Goal: Check status: Check status

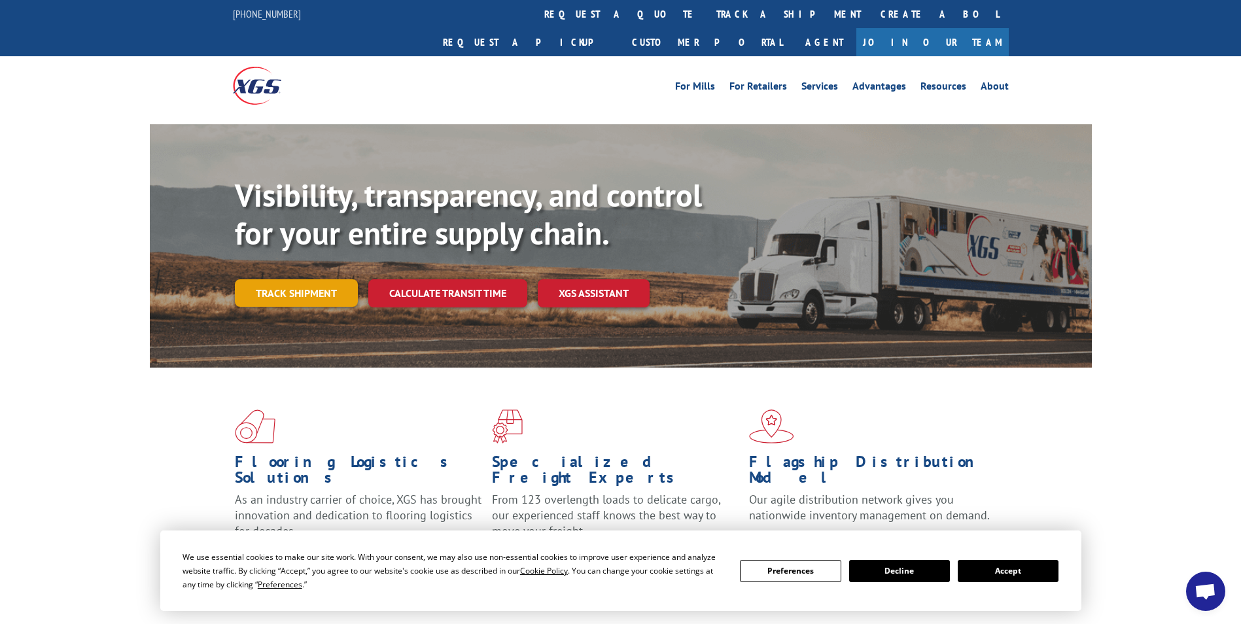
click at [325, 279] on link "Track shipment" at bounding box center [296, 292] width 123 height 27
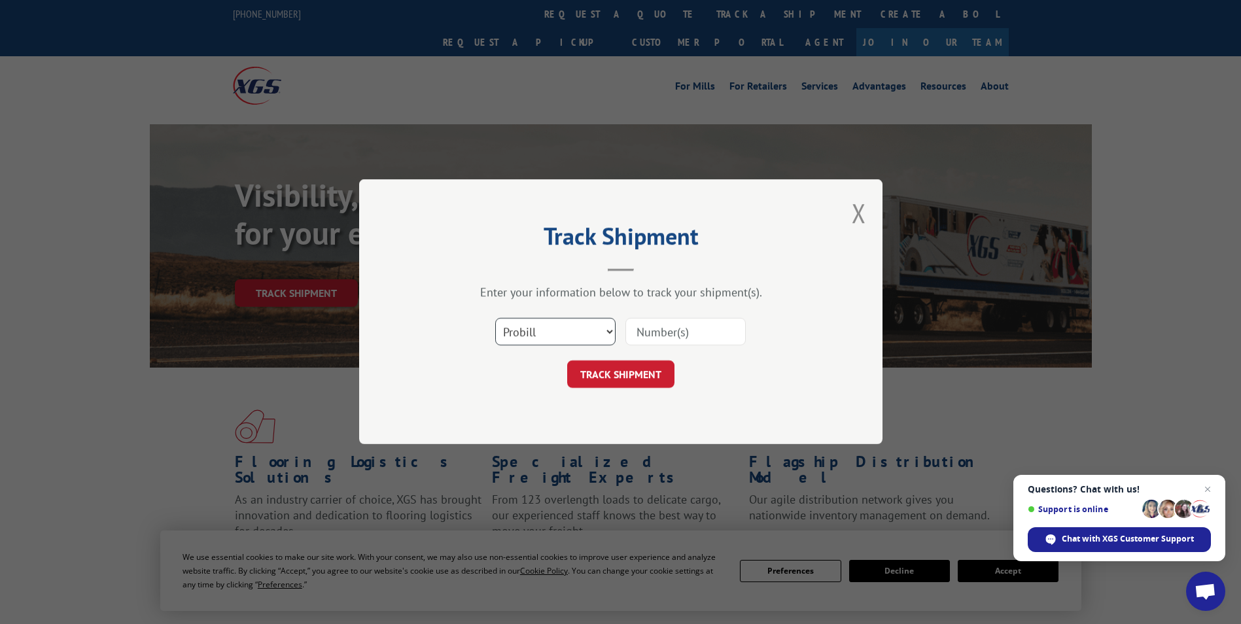
click at [548, 331] on select "Select category... Probill BOL PO" at bounding box center [555, 332] width 120 height 27
click at [587, 327] on select "Select category... Probill BOL PO" at bounding box center [555, 332] width 120 height 27
click at [654, 330] on input at bounding box center [686, 332] width 120 height 27
paste input "17207736BOL"
type input "17207736BOL"
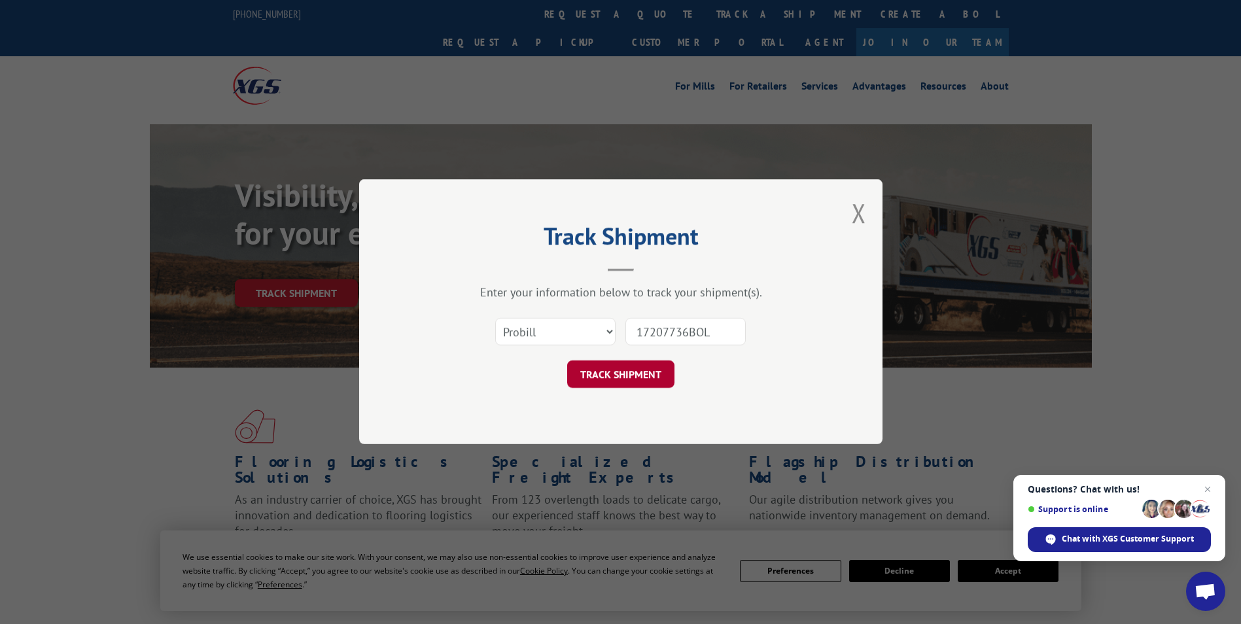
click at [628, 363] on button "TRACK SHIPMENT" at bounding box center [620, 374] width 107 height 27
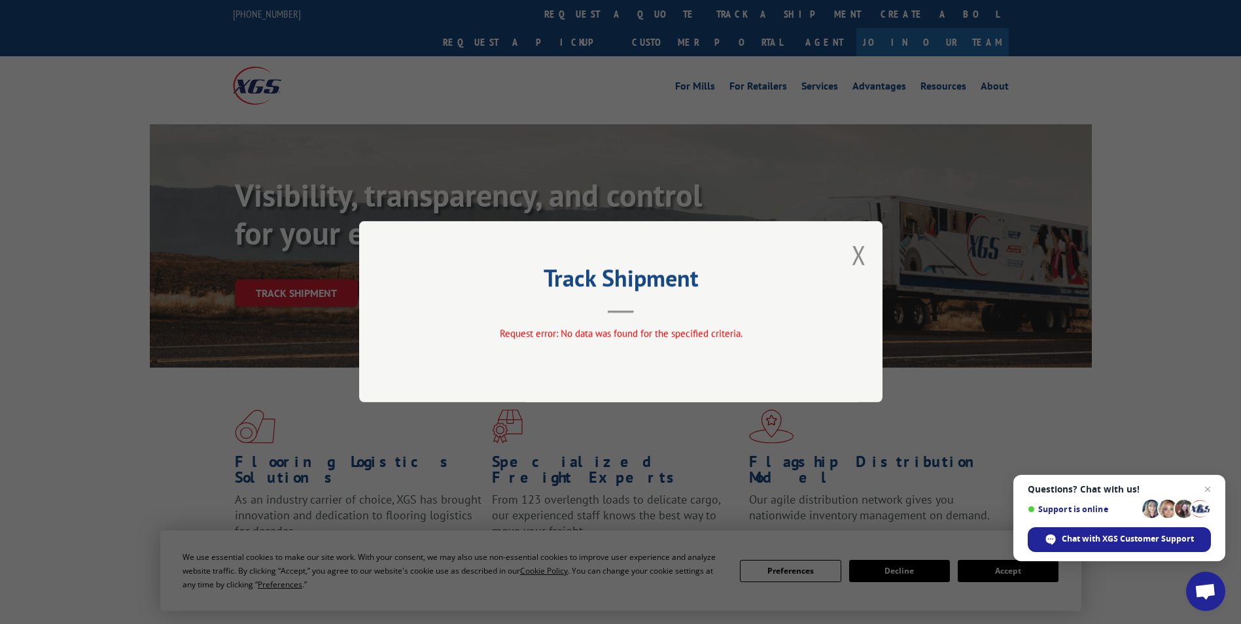
click at [867, 261] on div "Track Shipment Request error: No data was found for the specified criteria." at bounding box center [621, 311] width 524 height 181
click at [862, 247] on button "Close modal" at bounding box center [859, 255] width 14 height 35
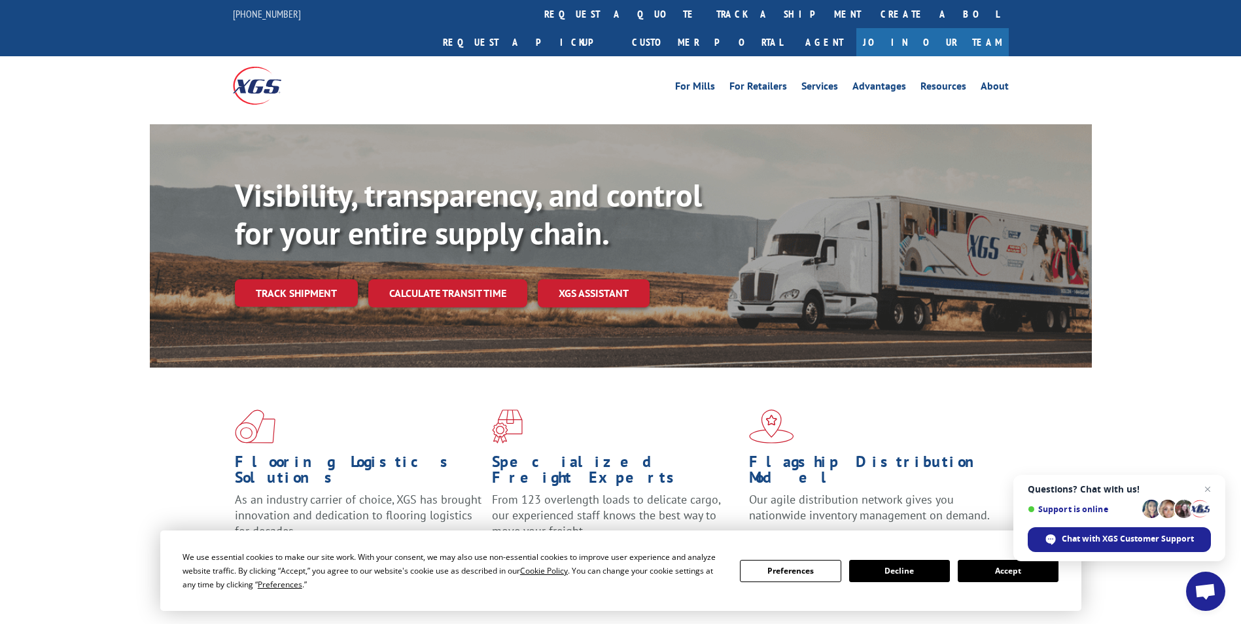
click at [103, 285] on div "Visibility, transparency, and control for your entire supply chain. Track shipm…" at bounding box center [620, 258] width 1241 height 269
click at [323, 279] on link "Track shipment" at bounding box center [296, 292] width 123 height 27
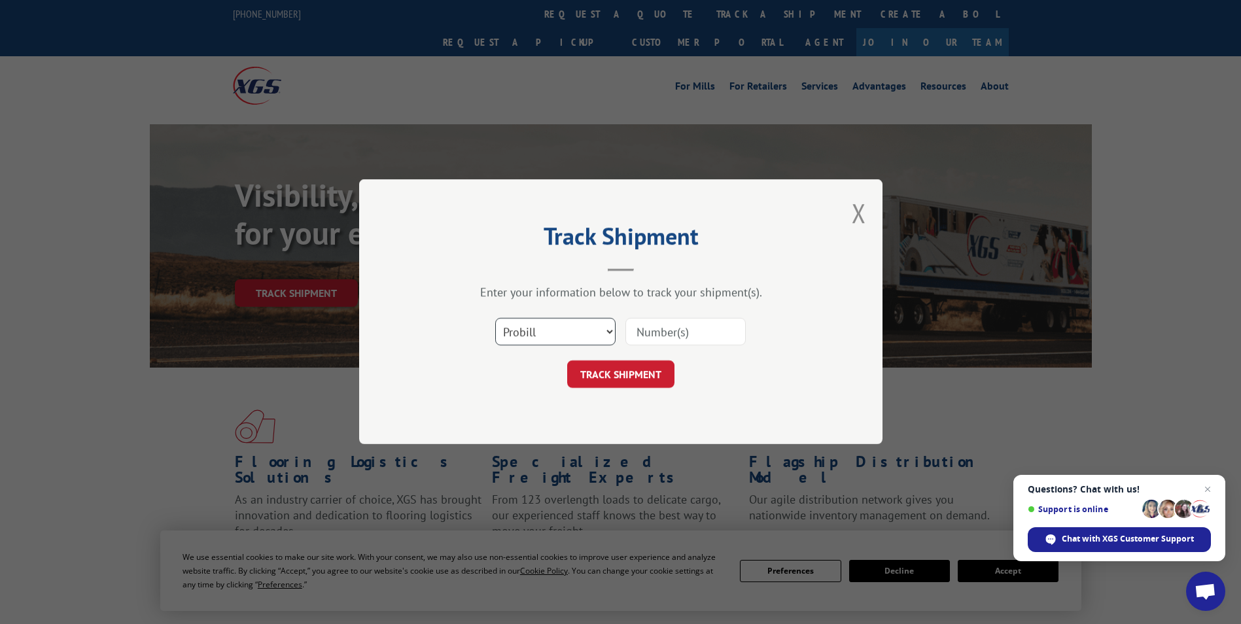
click at [607, 329] on select "Select category... Probill BOL PO" at bounding box center [555, 332] width 120 height 27
select select "bol"
click at [495, 319] on select "Select category... Probill BOL PO" at bounding box center [555, 332] width 120 height 27
click at [643, 336] on input at bounding box center [686, 332] width 120 height 27
paste input "17207736BOL"
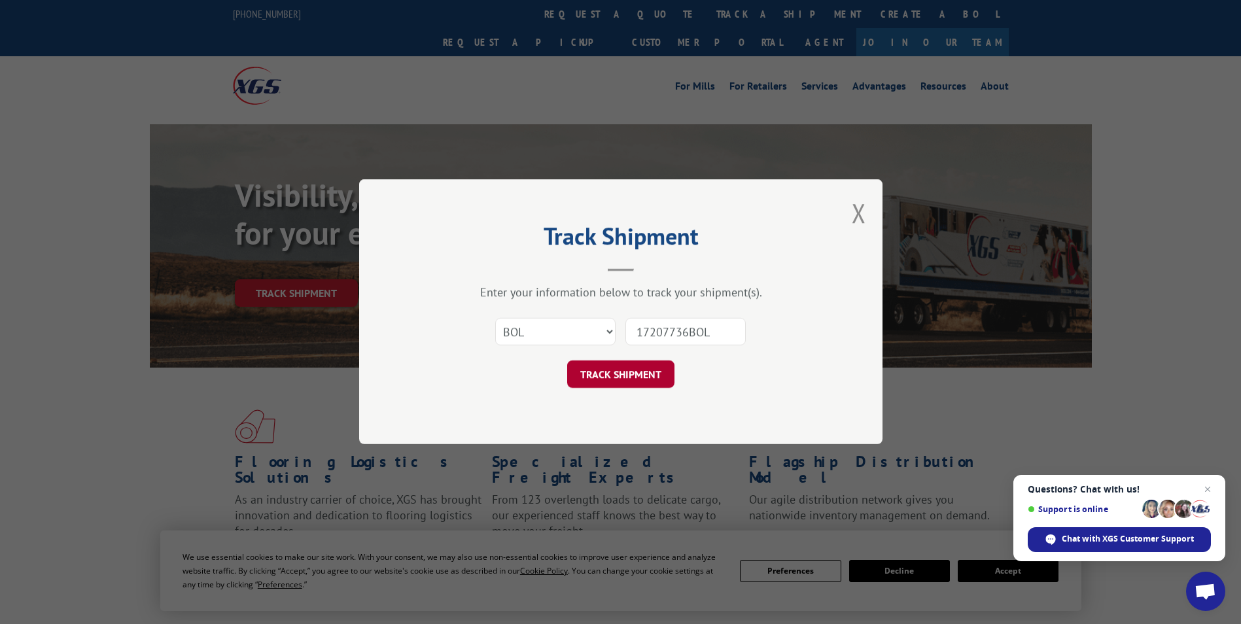
type input "17207736BOL"
click at [626, 374] on button "TRACK SHIPMENT" at bounding box center [620, 374] width 107 height 27
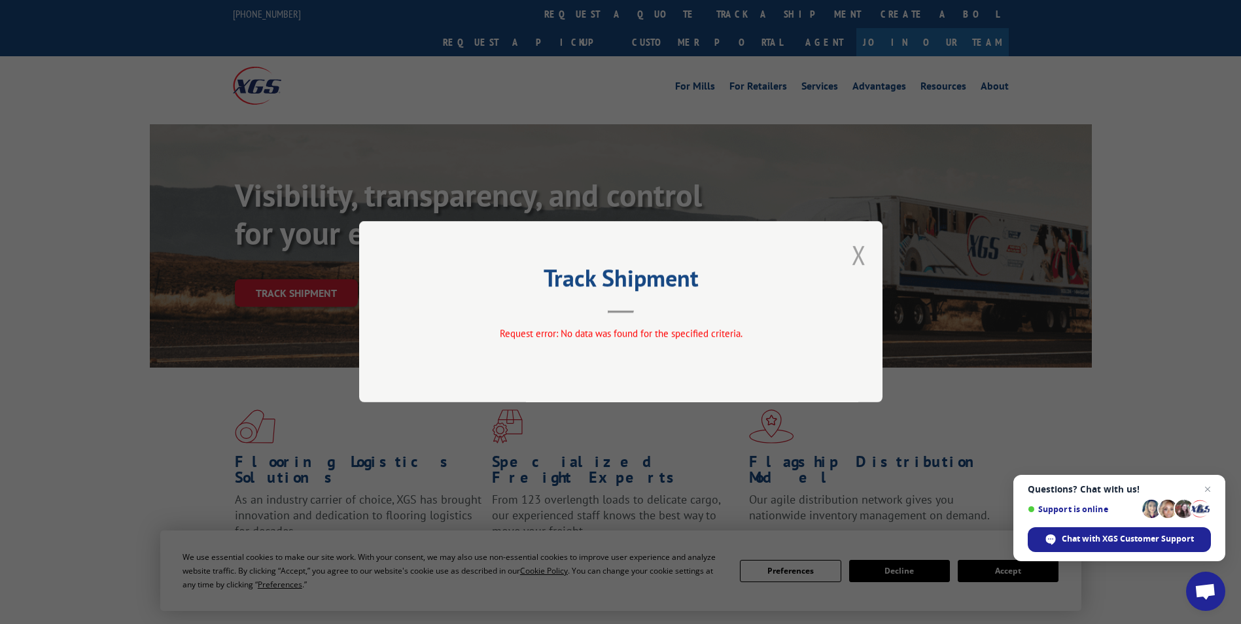
click at [865, 257] on button "Close modal" at bounding box center [859, 255] width 14 height 35
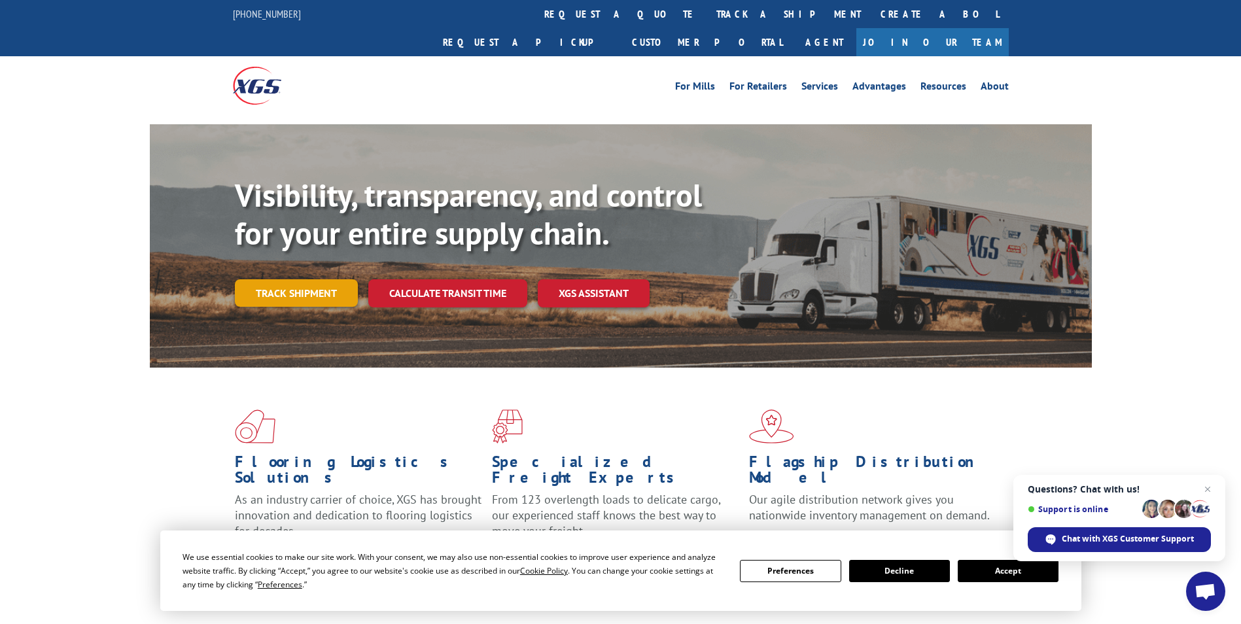
click at [336, 279] on link "Track shipment" at bounding box center [296, 292] width 123 height 27
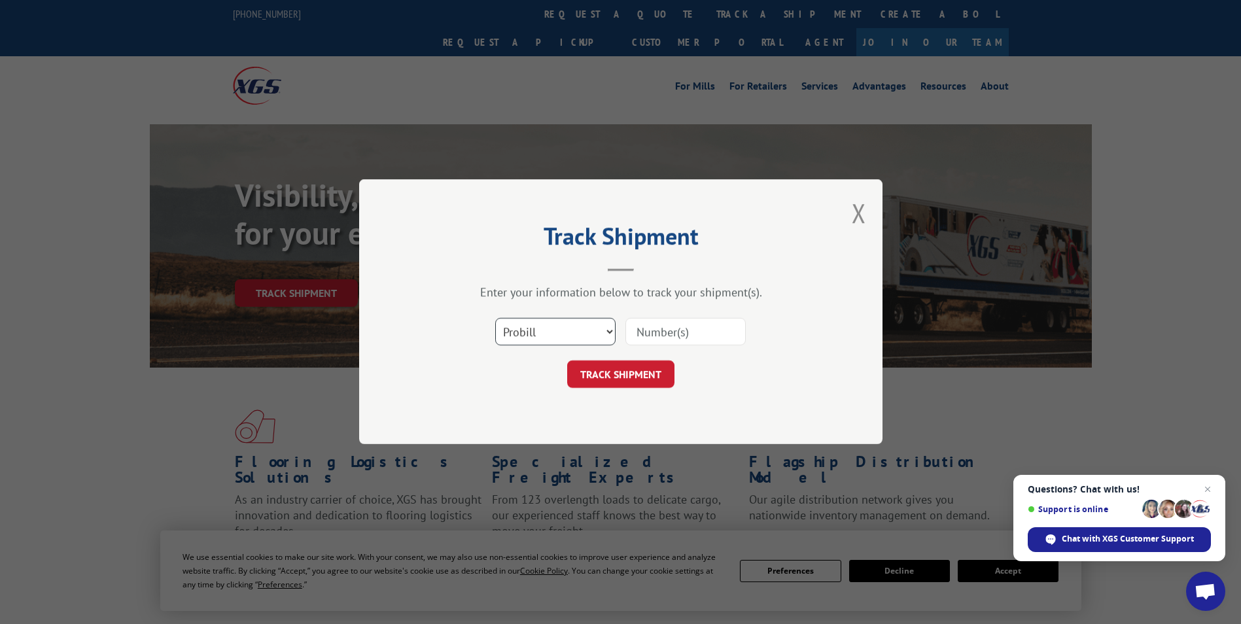
click at [526, 329] on select "Select category... Probill BOL PO" at bounding box center [555, 332] width 120 height 27
select select "po"
click at [495, 319] on select "Select category... Probill BOL PO" at bounding box center [555, 332] width 120 height 27
click at [640, 345] on div at bounding box center [686, 332] width 120 height 30
click at [650, 340] on input at bounding box center [686, 332] width 120 height 27
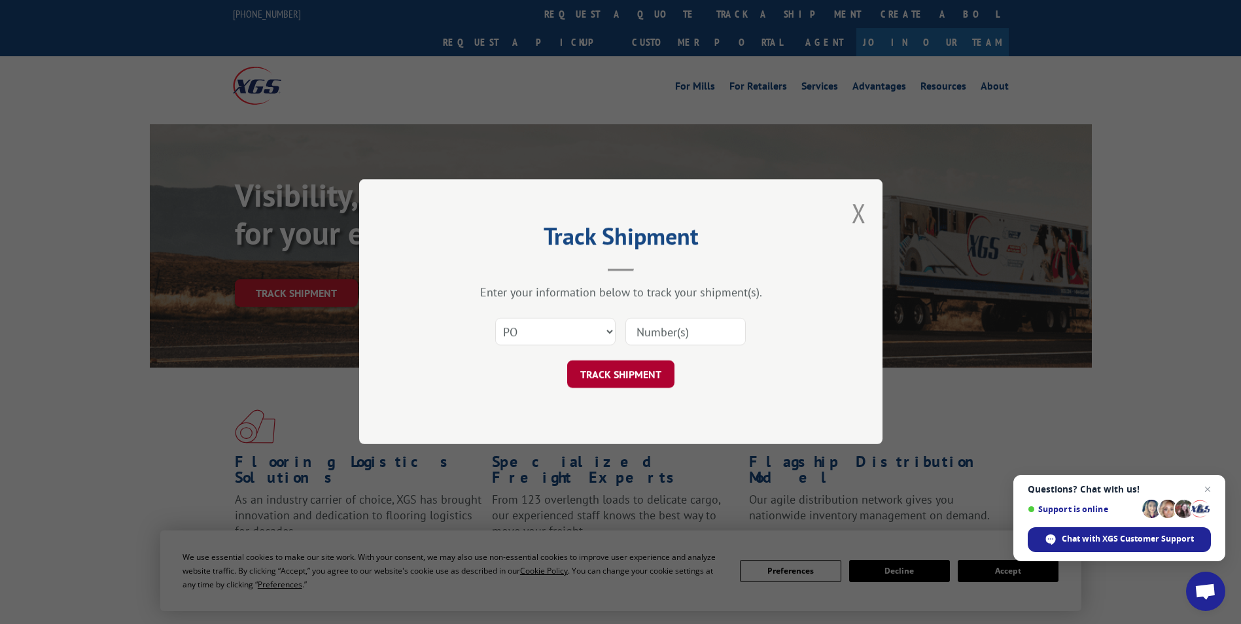
paste input "17207736BOL"
type input "17207736BOL"
click at [635, 363] on button "TRACK SHIPMENT" at bounding box center [620, 374] width 107 height 27
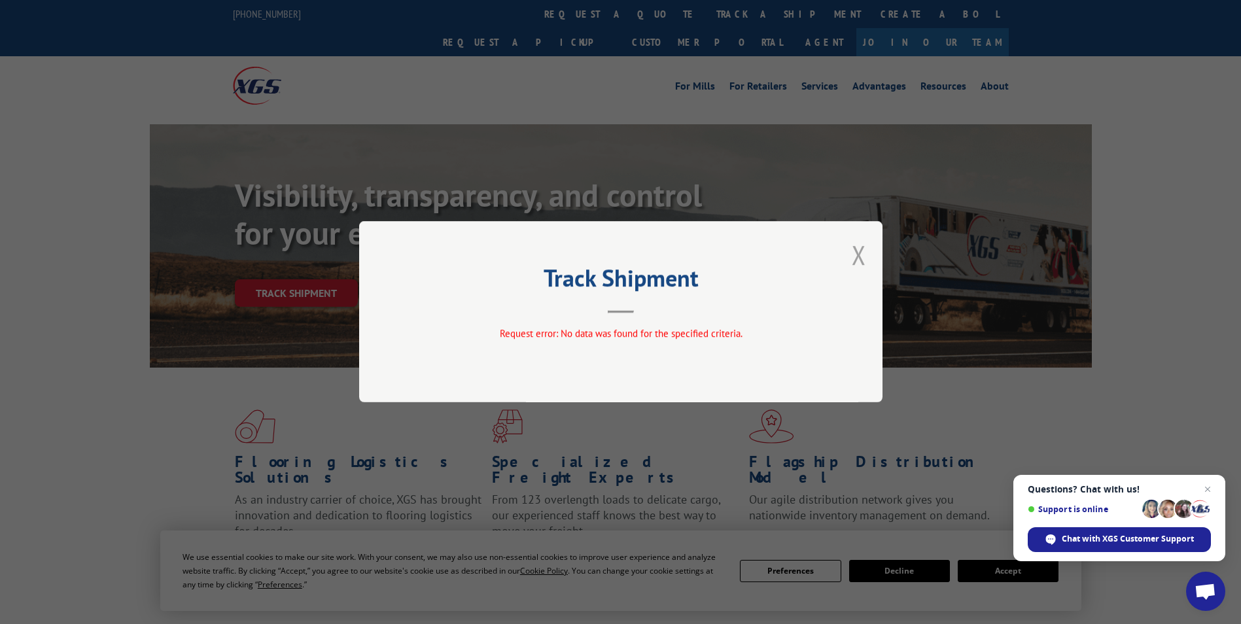
click at [856, 250] on button "Close modal" at bounding box center [859, 255] width 14 height 35
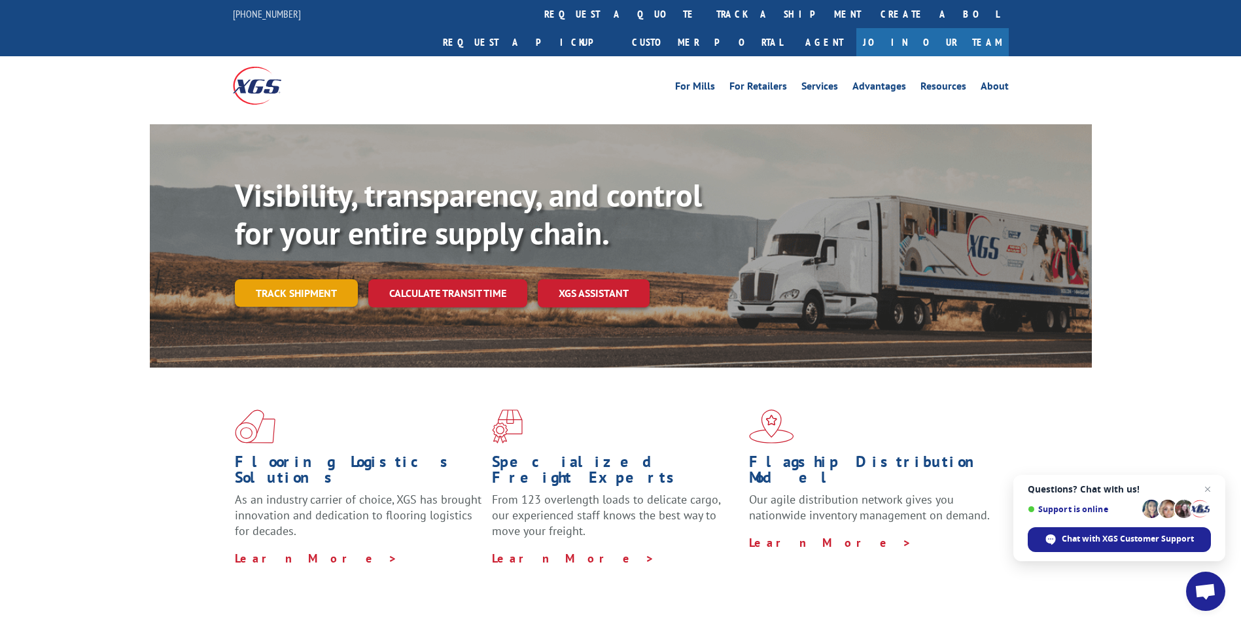
click at [301, 279] on link "Track shipment" at bounding box center [296, 292] width 123 height 27
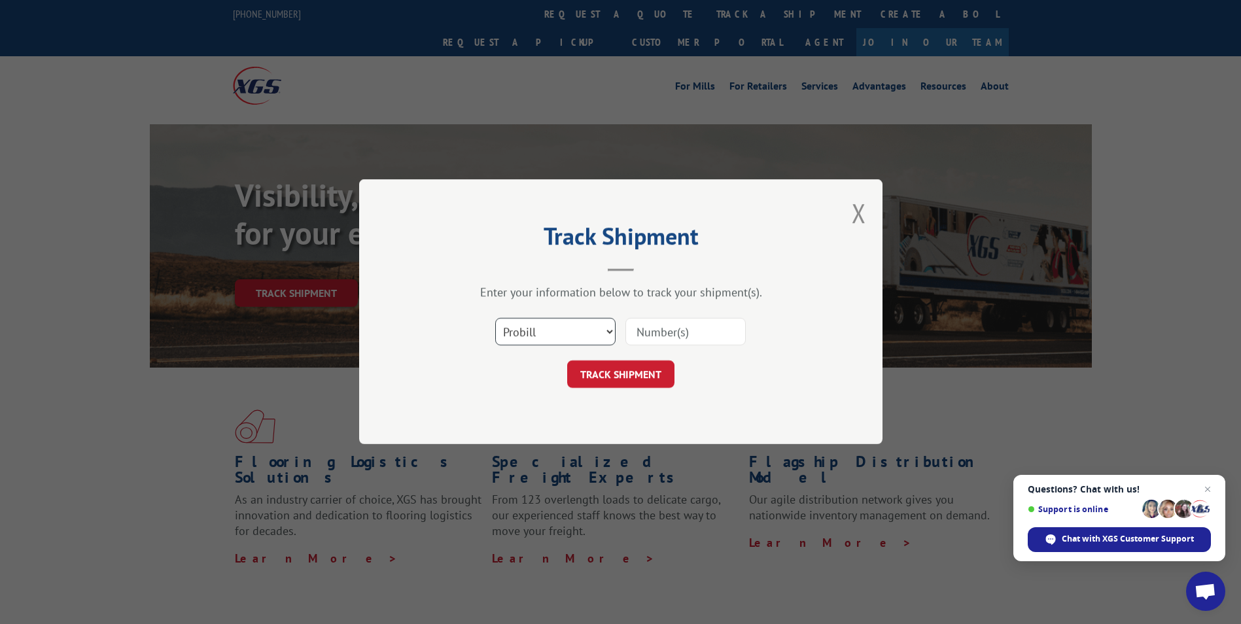
click at [539, 329] on select "Select category... Probill BOL PO" at bounding box center [555, 332] width 120 height 27
click at [531, 332] on select "Select category... Probill BOL PO" at bounding box center [555, 332] width 120 height 27
click at [601, 337] on select "Select category... Probill BOL PO" at bounding box center [555, 332] width 120 height 27
select select "bol"
click at [495, 319] on select "Select category... Probill BOL PO" at bounding box center [555, 332] width 120 height 27
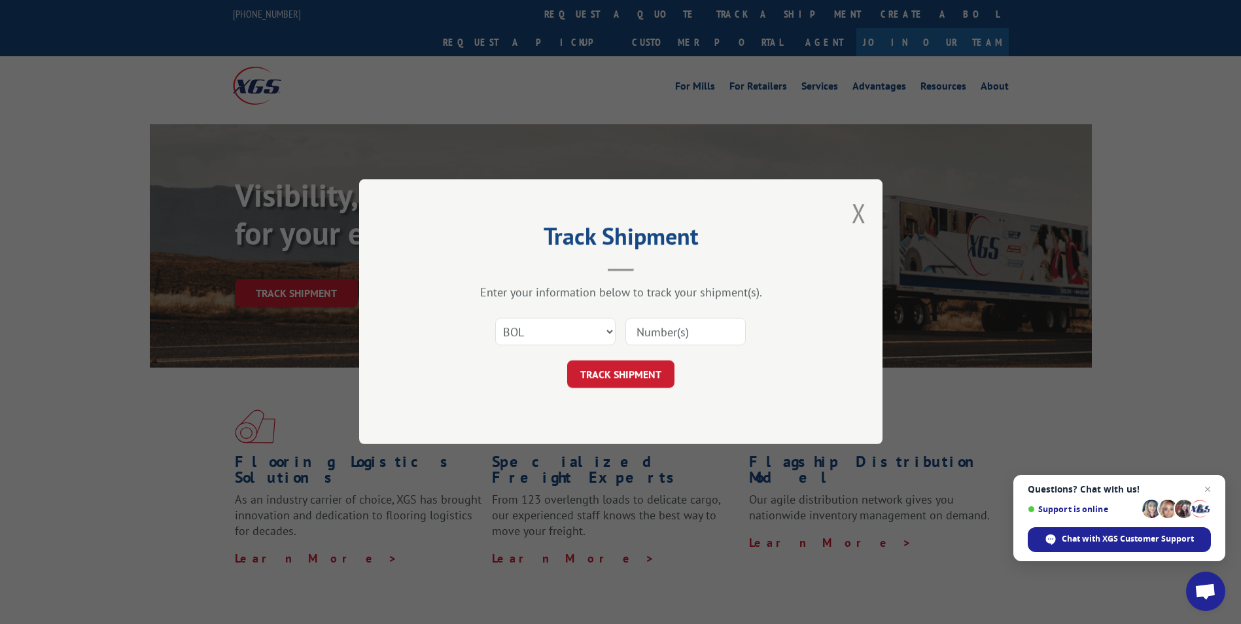
click at [655, 333] on input at bounding box center [686, 332] width 120 height 27
paste input "17207736BOL"
click at [707, 333] on input "17207736BOL" at bounding box center [686, 332] width 120 height 27
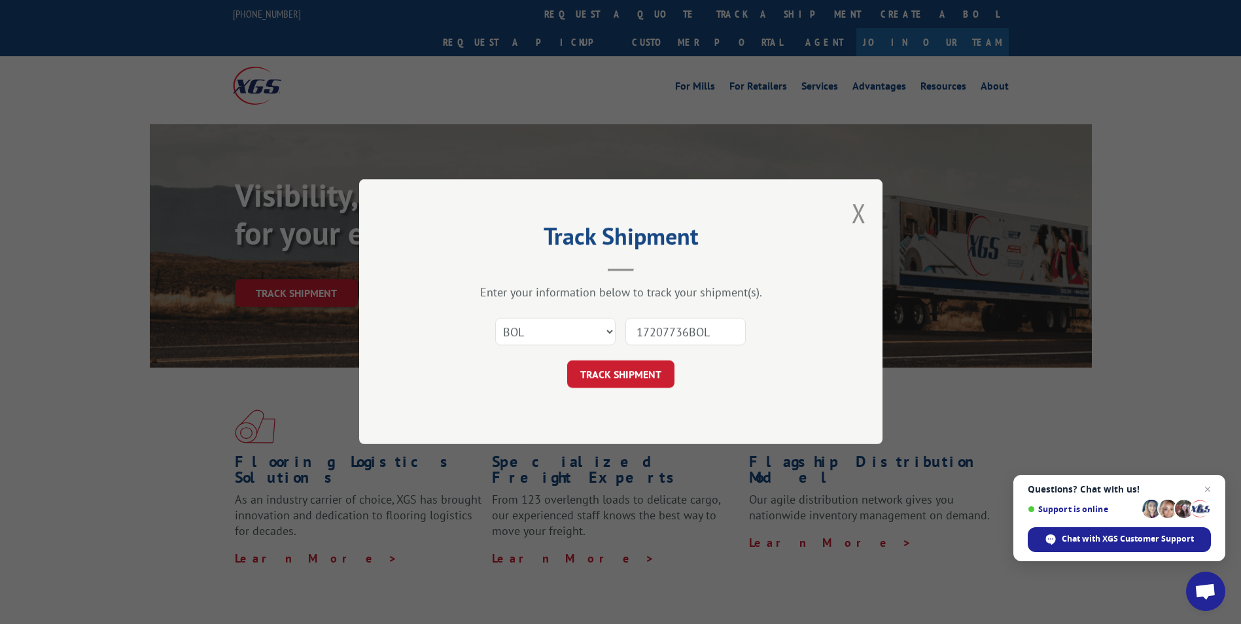
drag, startPoint x: 690, startPoint y: 330, endPoint x: 742, endPoint y: 337, distance: 52.8
click at [742, 337] on input "17207736BOL" at bounding box center [686, 332] width 120 height 27
type input "17207736"
click button "TRACK SHIPMENT" at bounding box center [620, 374] width 107 height 27
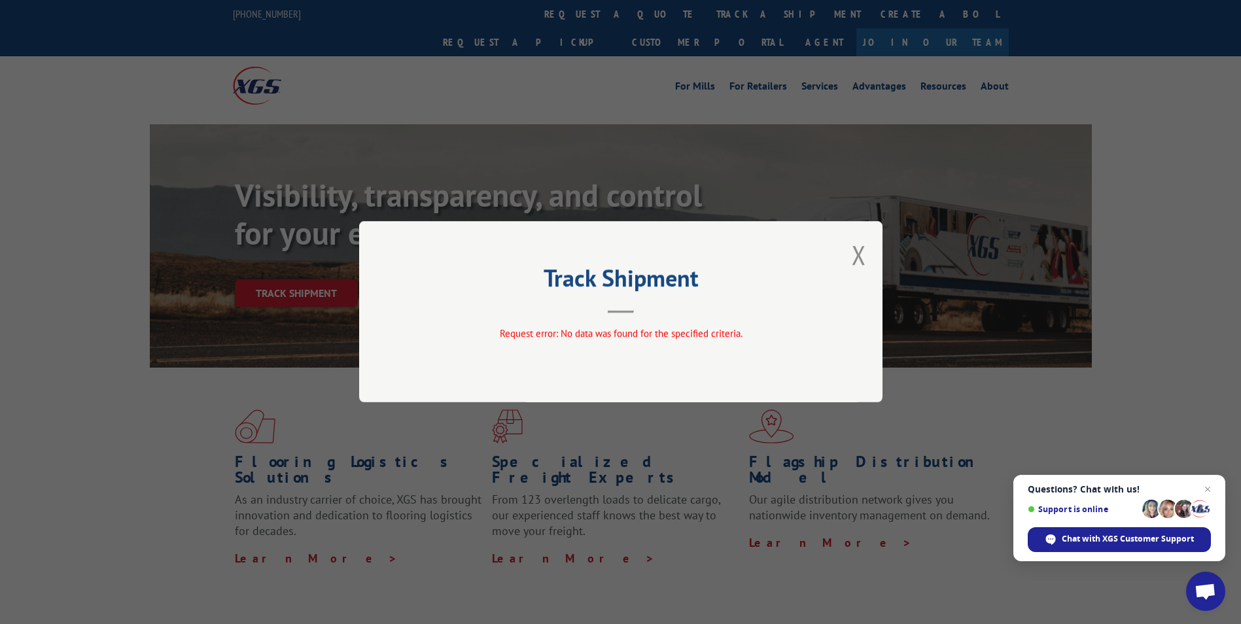
click at [867, 256] on div "Track Shipment Request error: No data was found for the specified criteria." at bounding box center [621, 311] width 524 height 181
click at [860, 253] on button "Close modal" at bounding box center [859, 255] width 14 height 35
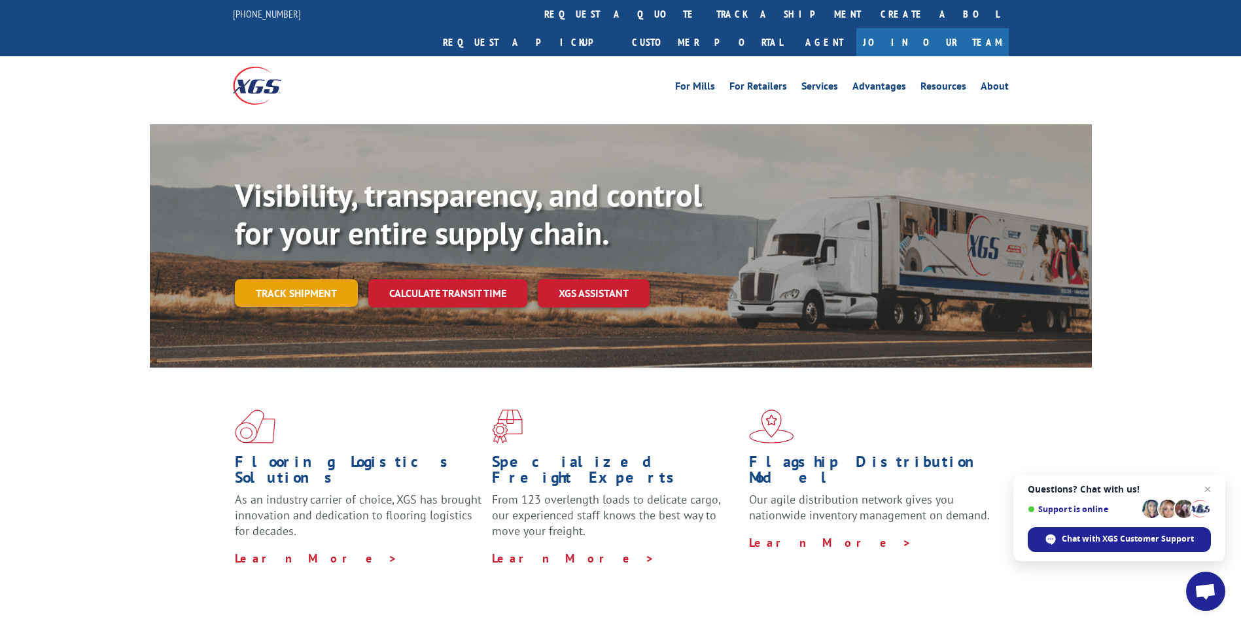
click at [337, 279] on link "Track shipment" at bounding box center [296, 292] width 123 height 27
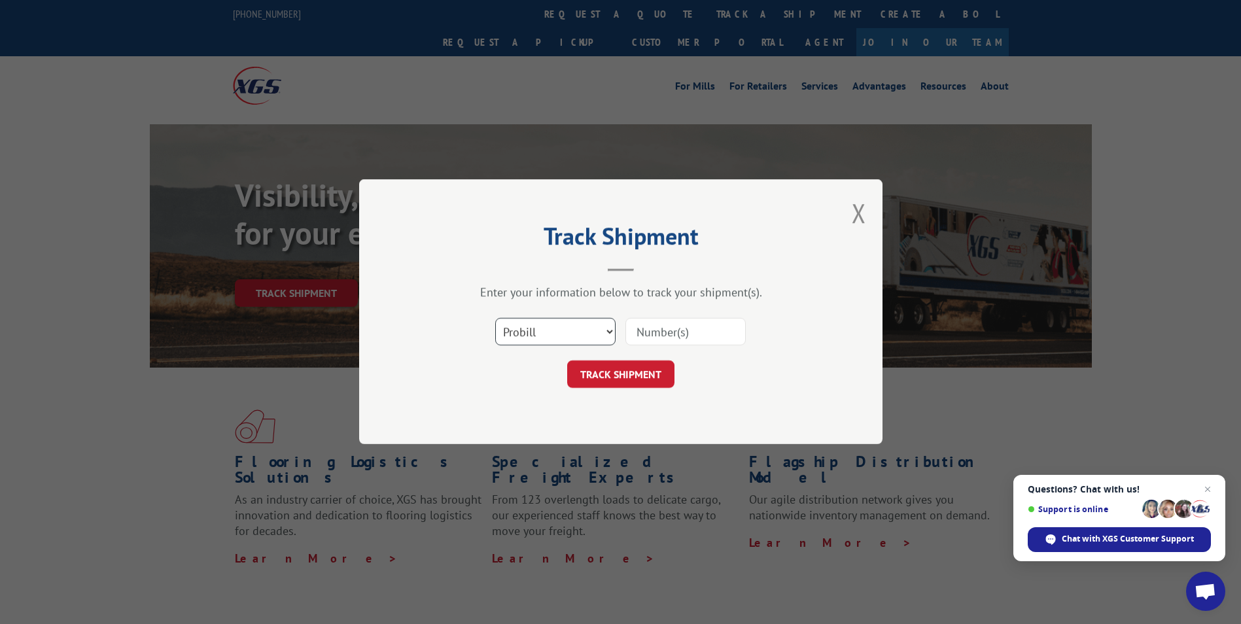
click at [565, 335] on select "Select category... Probill BOL PO" at bounding box center [555, 332] width 120 height 27
select select "bol"
click at [495, 319] on select "Select category... Probill BOL PO" at bounding box center [555, 332] width 120 height 27
click at [652, 335] on input at bounding box center [686, 332] width 120 height 27
paste input "17207736BOL"
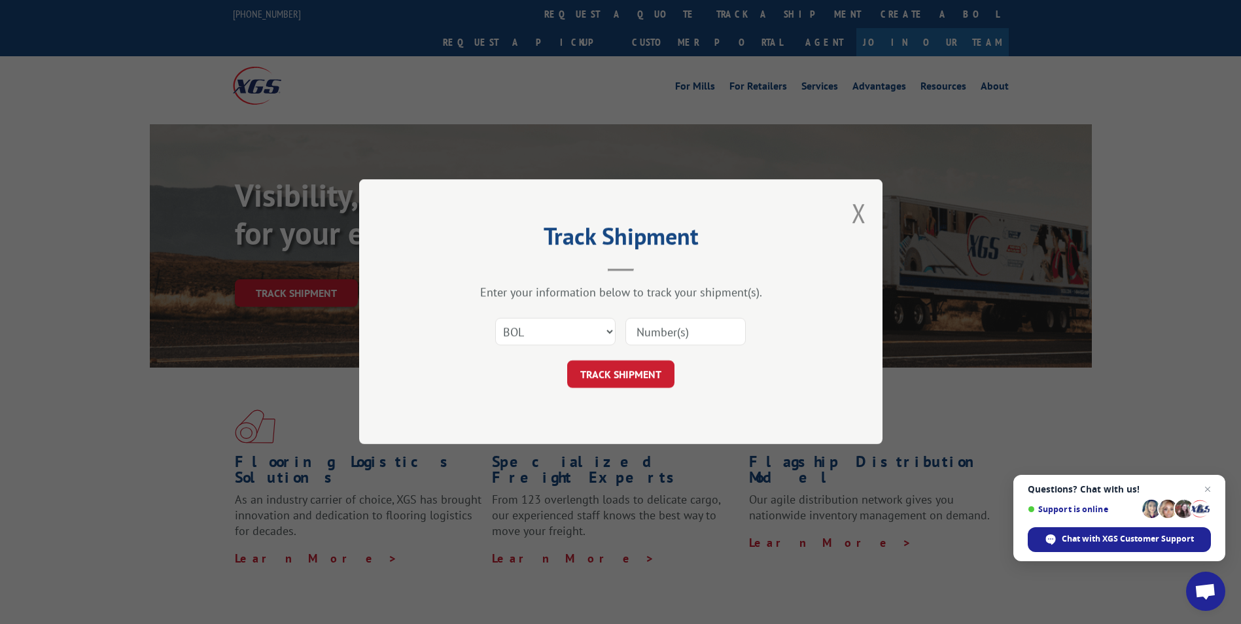
type input "17207736BOL"
click button "TRACK SHIPMENT" at bounding box center [620, 374] width 107 height 27
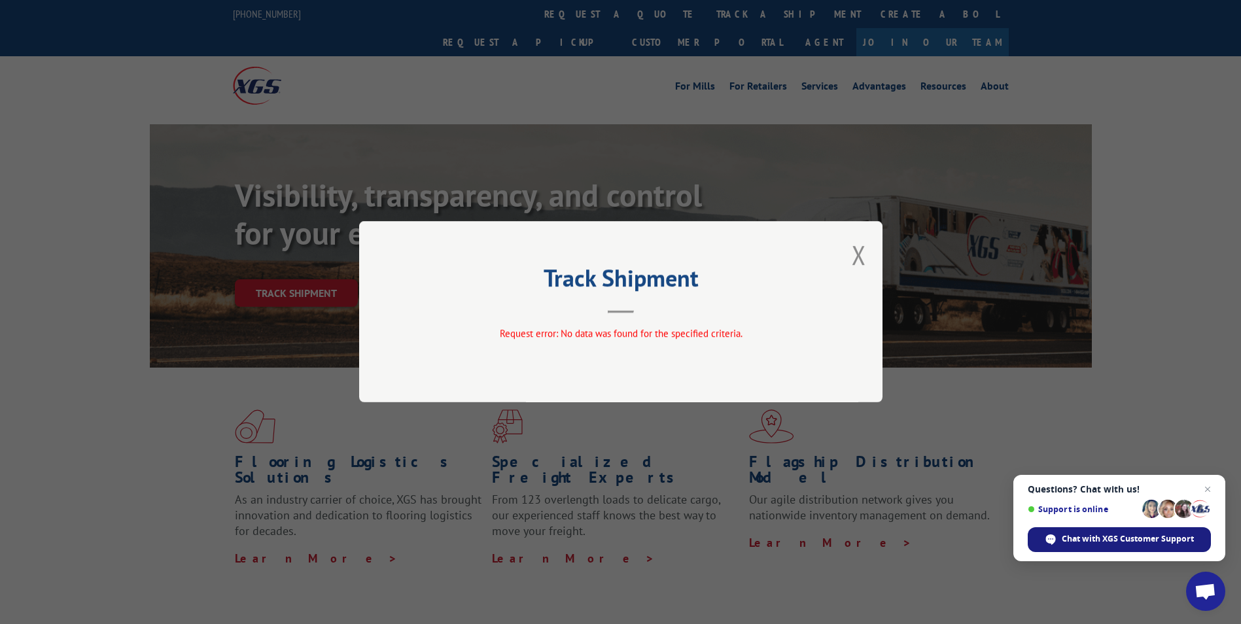
click at [1115, 536] on span "Chat with XGS Customer Support" at bounding box center [1128, 539] width 132 height 12
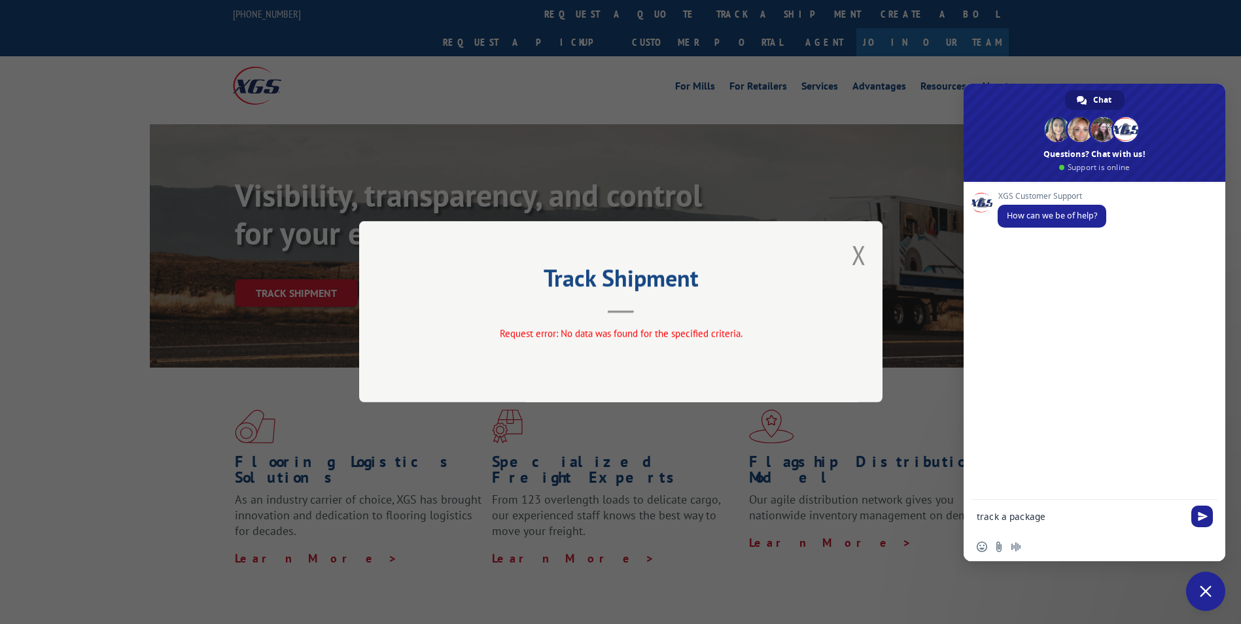
scroll to position [2, 0]
click at [1023, 519] on textarea "track a package" at bounding box center [1081, 510] width 209 height 44
paste textarea "17207736BOL"
type textarea "track a package 17207736BOL"
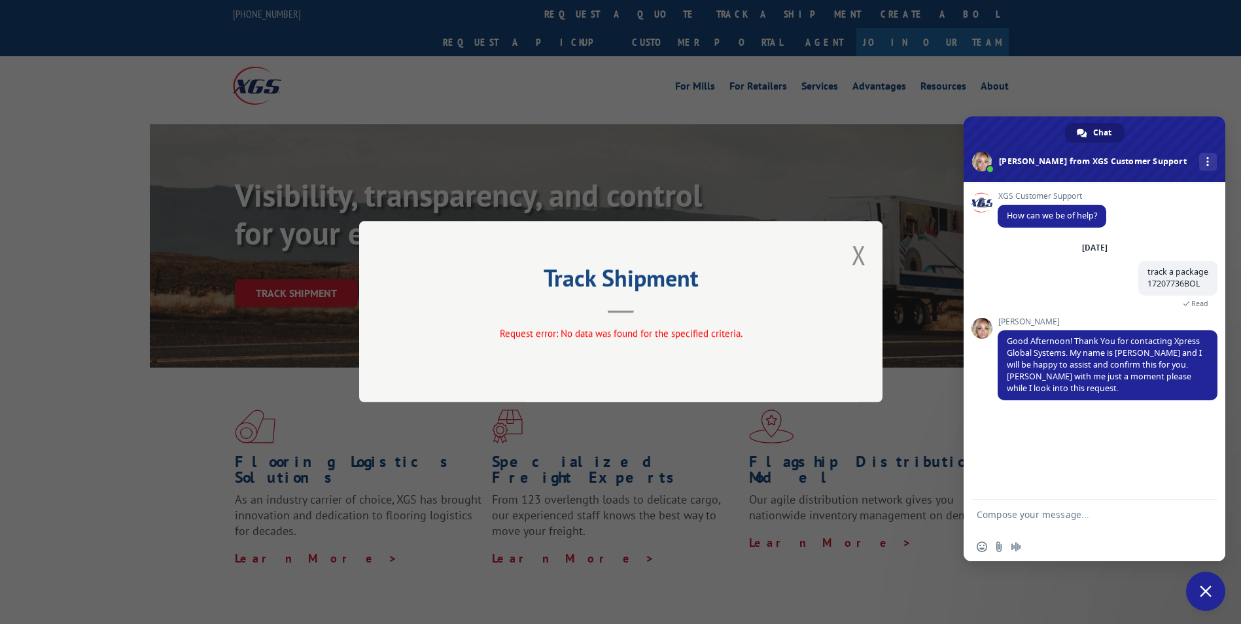
click at [1043, 511] on textarea "Compose your message..." at bounding box center [1081, 516] width 209 height 33
type textarea "thank you"
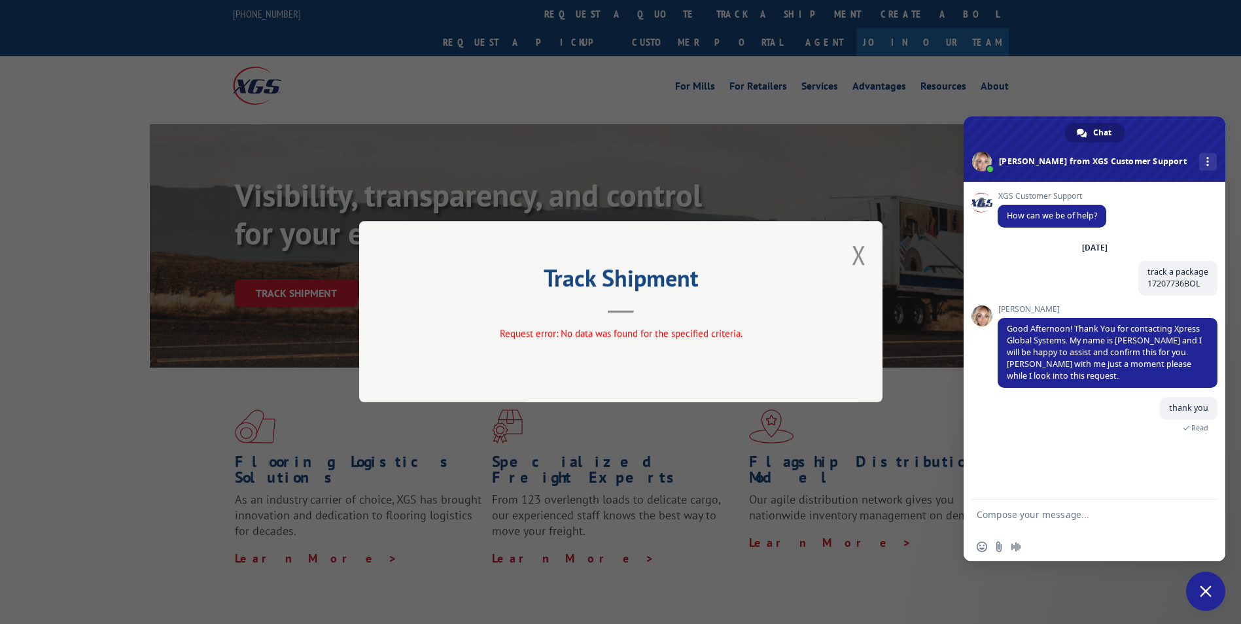
click at [1086, 82] on div "Track Shipment Request error: No data was found for the specified criteria." at bounding box center [620, 312] width 1241 height 624
click at [857, 253] on button "Close modal" at bounding box center [859, 255] width 14 height 35
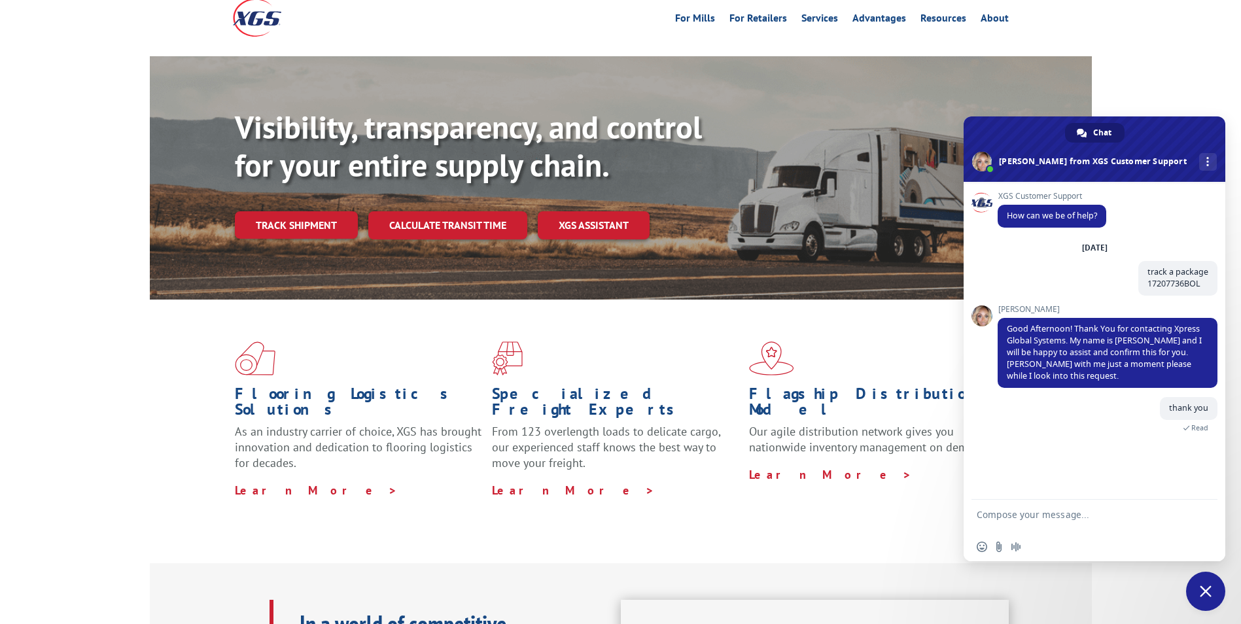
scroll to position [0, 0]
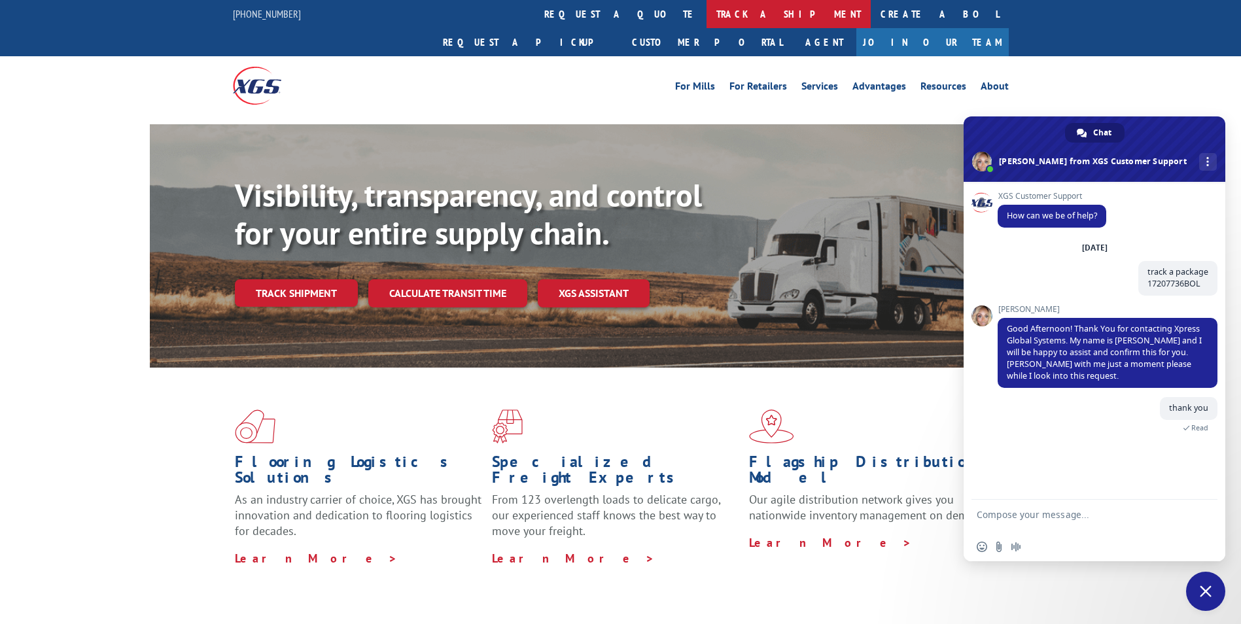
click at [707, 18] on link "track a shipment" at bounding box center [789, 14] width 164 height 28
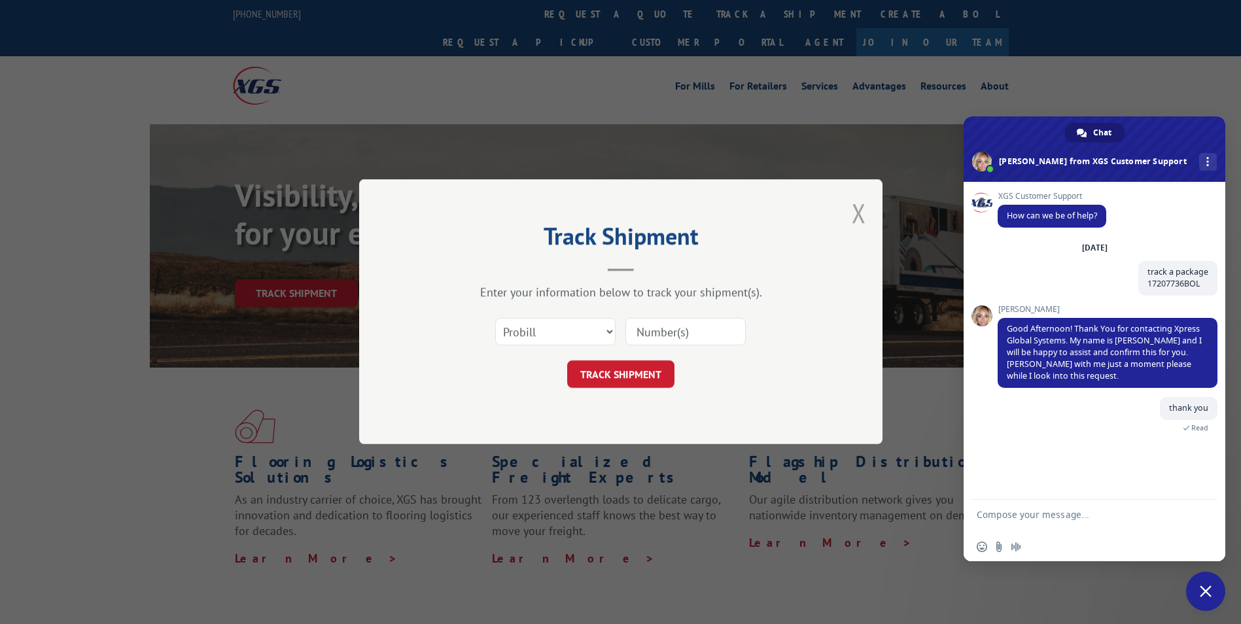
click at [857, 213] on button "Close modal" at bounding box center [859, 213] width 14 height 35
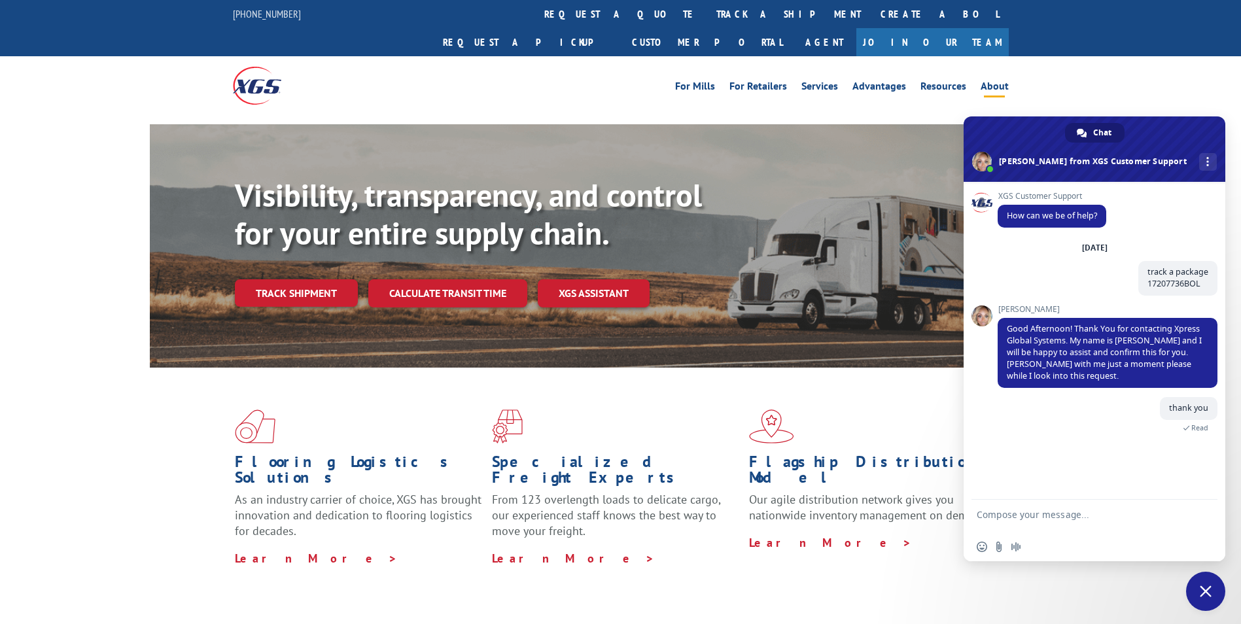
click at [989, 81] on link "About" at bounding box center [995, 88] width 28 height 14
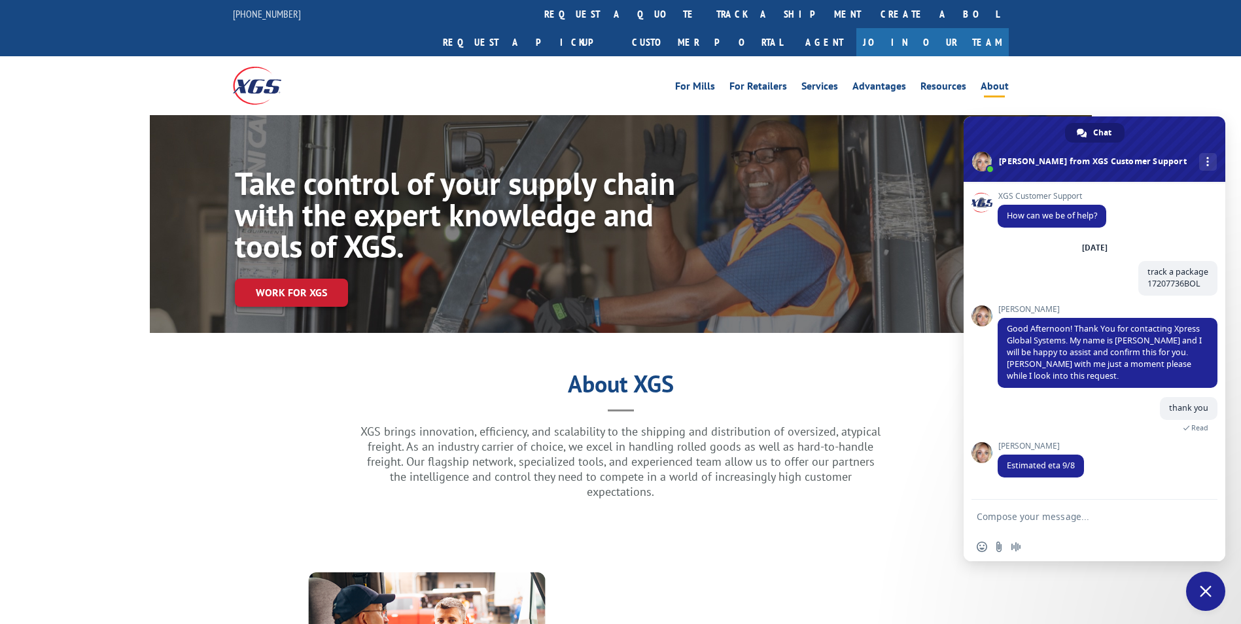
click at [1040, 517] on textarea "Compose your message..." at bounding box center [1081, 516] width 209 height 33
click at [1018, 518] on textarea "Compose your message..." at bounding box center [1081, 516] width 209 height 33
type textarea "thank you so much"
click at [1109, 520] on textarea "thank you so much" at bounding box center [1081, 516] width 209 height 33
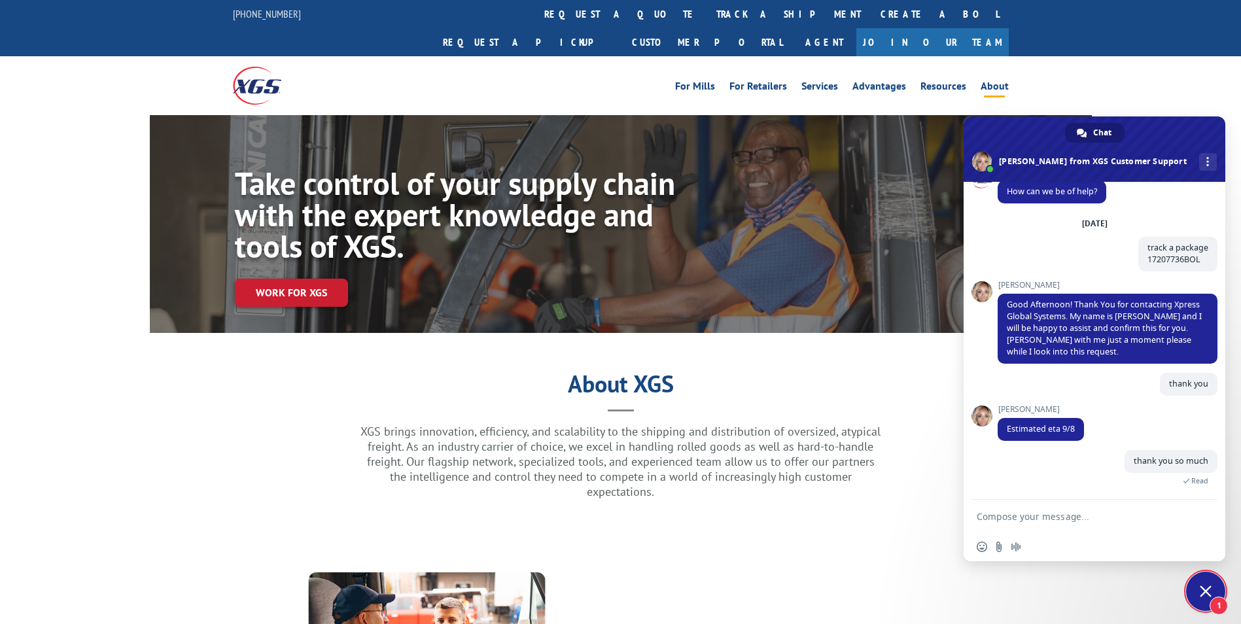
scroll to position [156, 0]
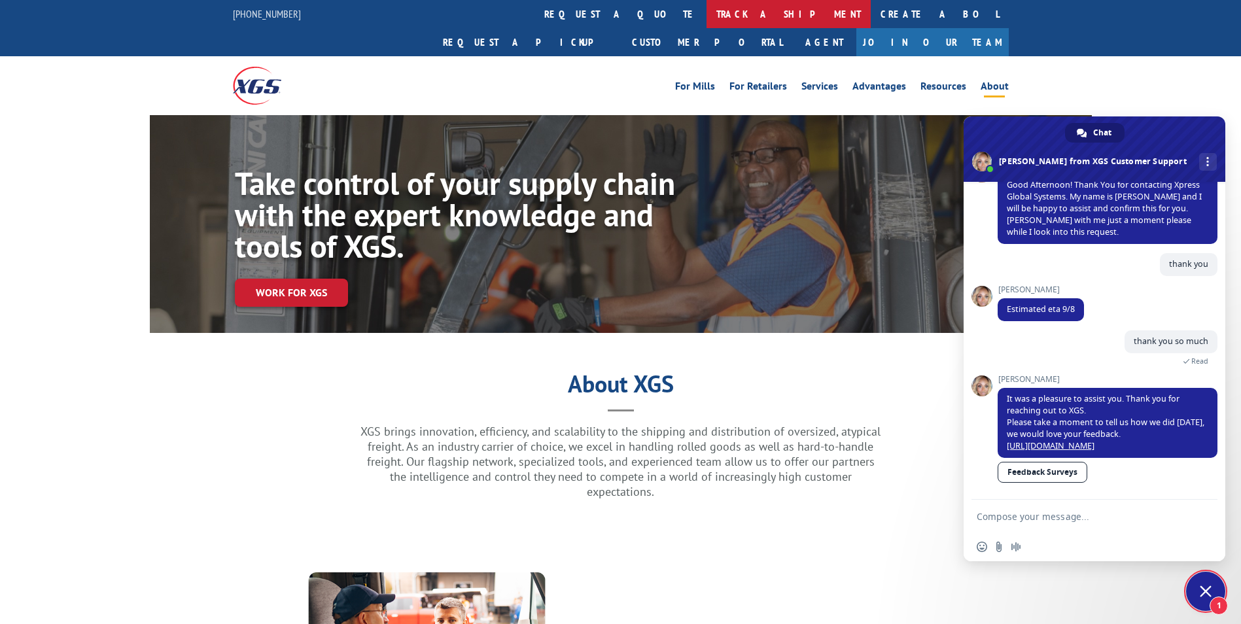
click at [707, 16] on link "track a shipment" at bounding box center [789, 14] width 164 height 28
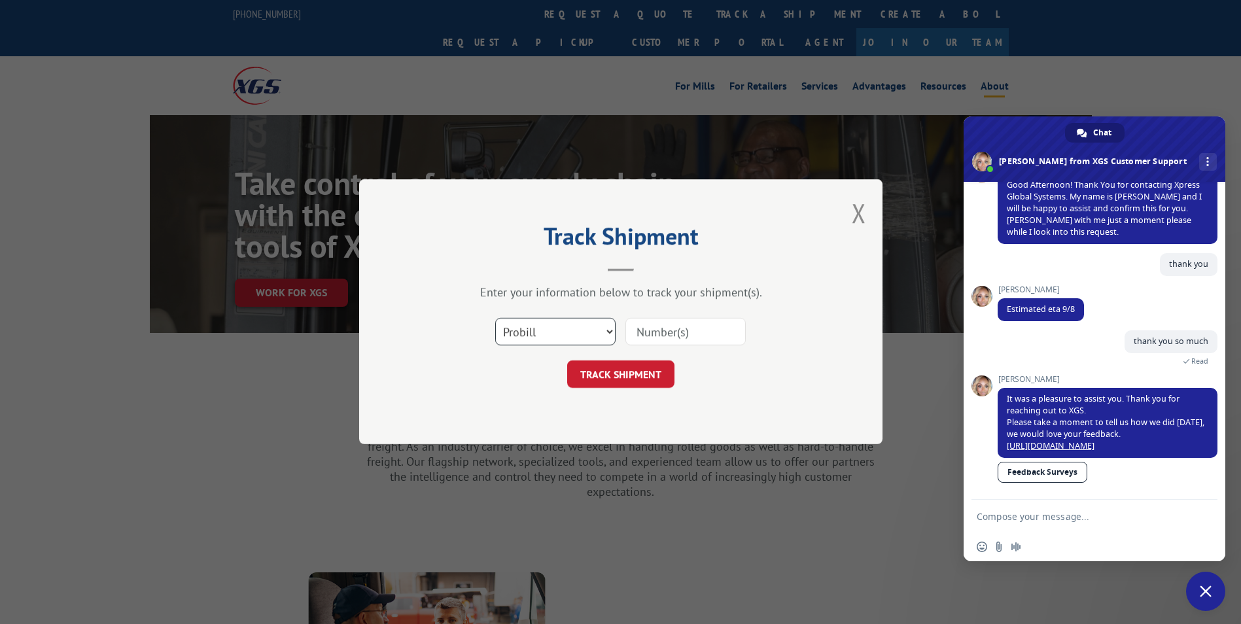
click at [563, 321] on select "Select category... Probill BOL PO" at bounding box center [555, 332] width 120 height 27
click at [859, 214] on button "Close modal" at bounding box center [859, 213] width 14 height 35
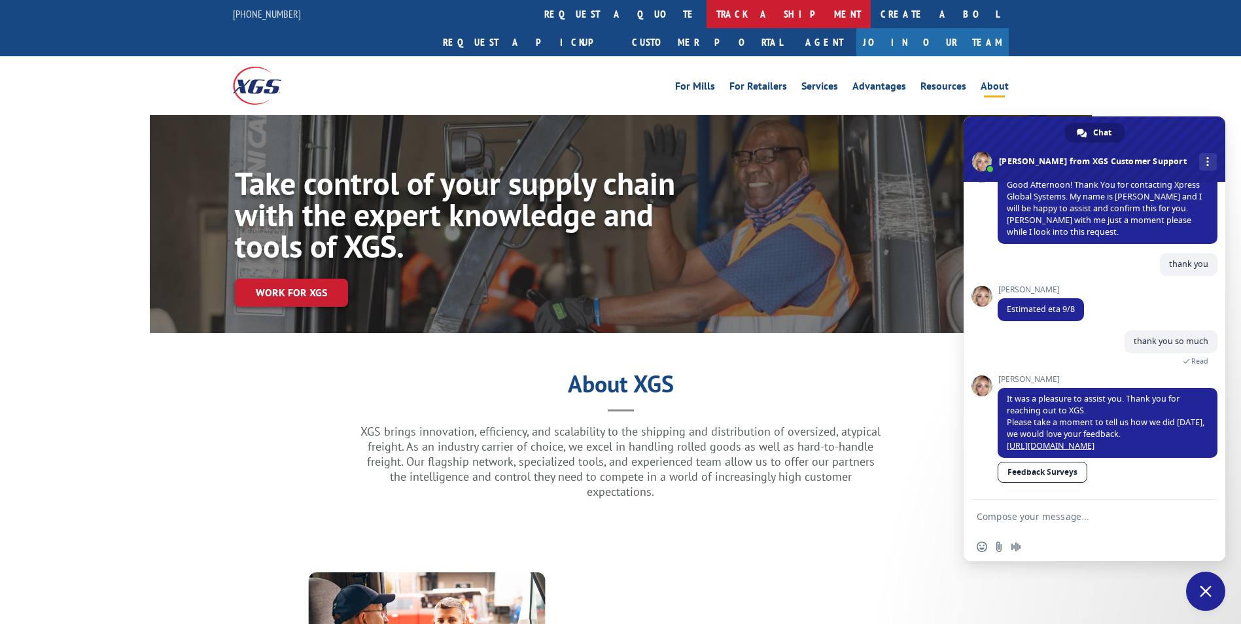
click at [707, 16] on link "track a shipment" at bounding box center [789, 14] width 164 height 28
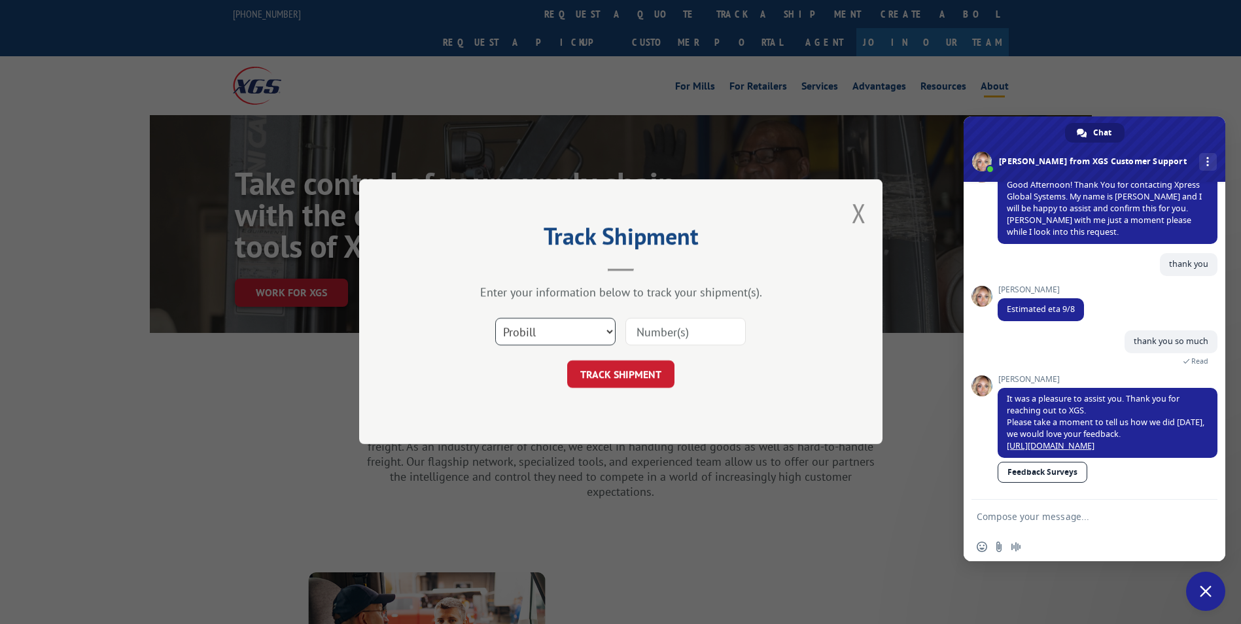
click at [546, 337] on select "Select category... Probill BOL PO" at bounding box center [555, 332] width 120 height 27
click at [547, 337] on select "Select category... Probill BOL PO" at bounding box center [555, 332] width 120 height 27
click at [856, 211] on button "Close modal" at bounding box center [859, 213] width 14 height 35
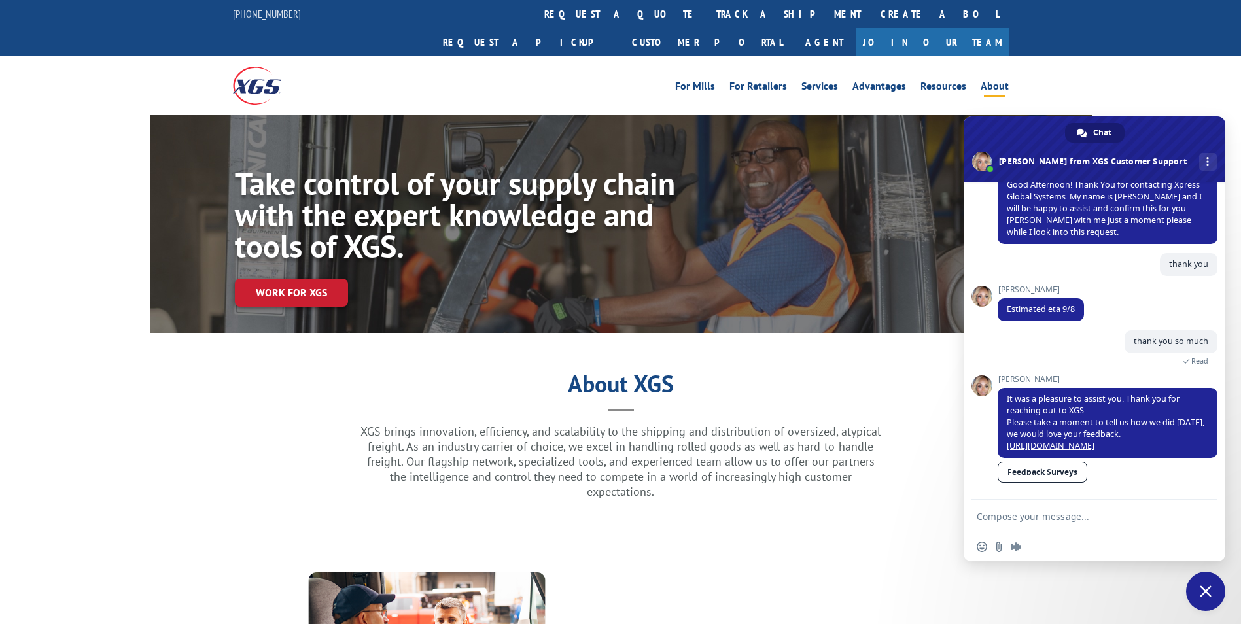
click at [1042, 467] on link "Feedback Surveys" at bounding box center [1043, 472] width 90 height 21
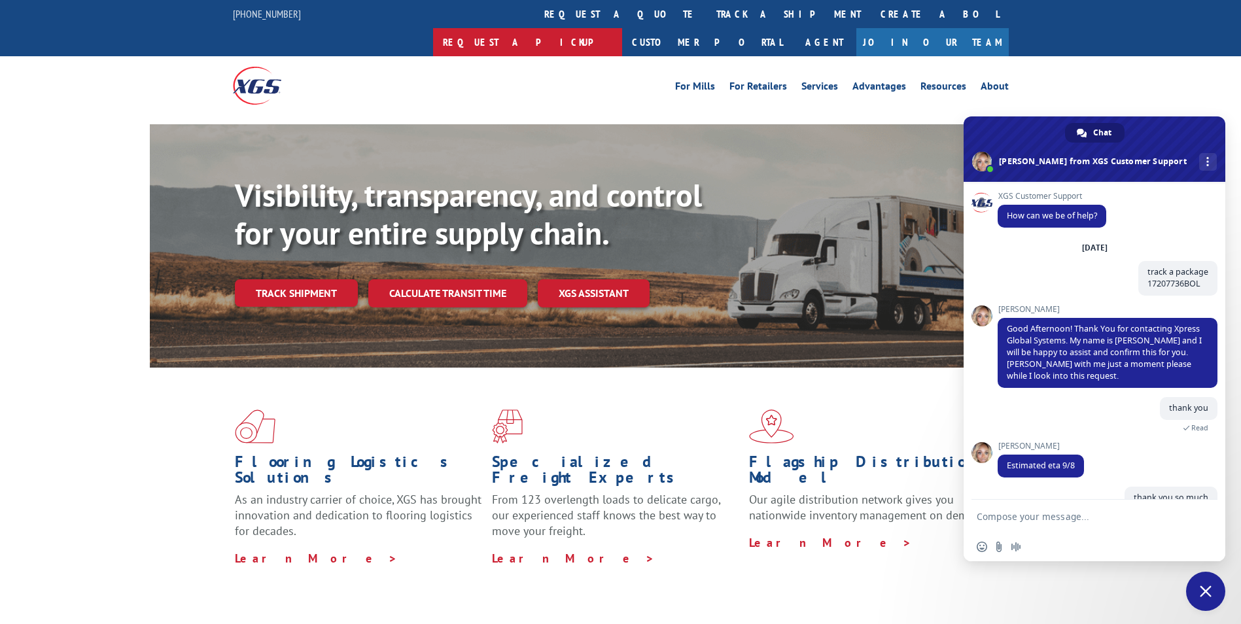
scroll to position [24, 0]
